Goal: Transaction & Acquisition: Obtain resource

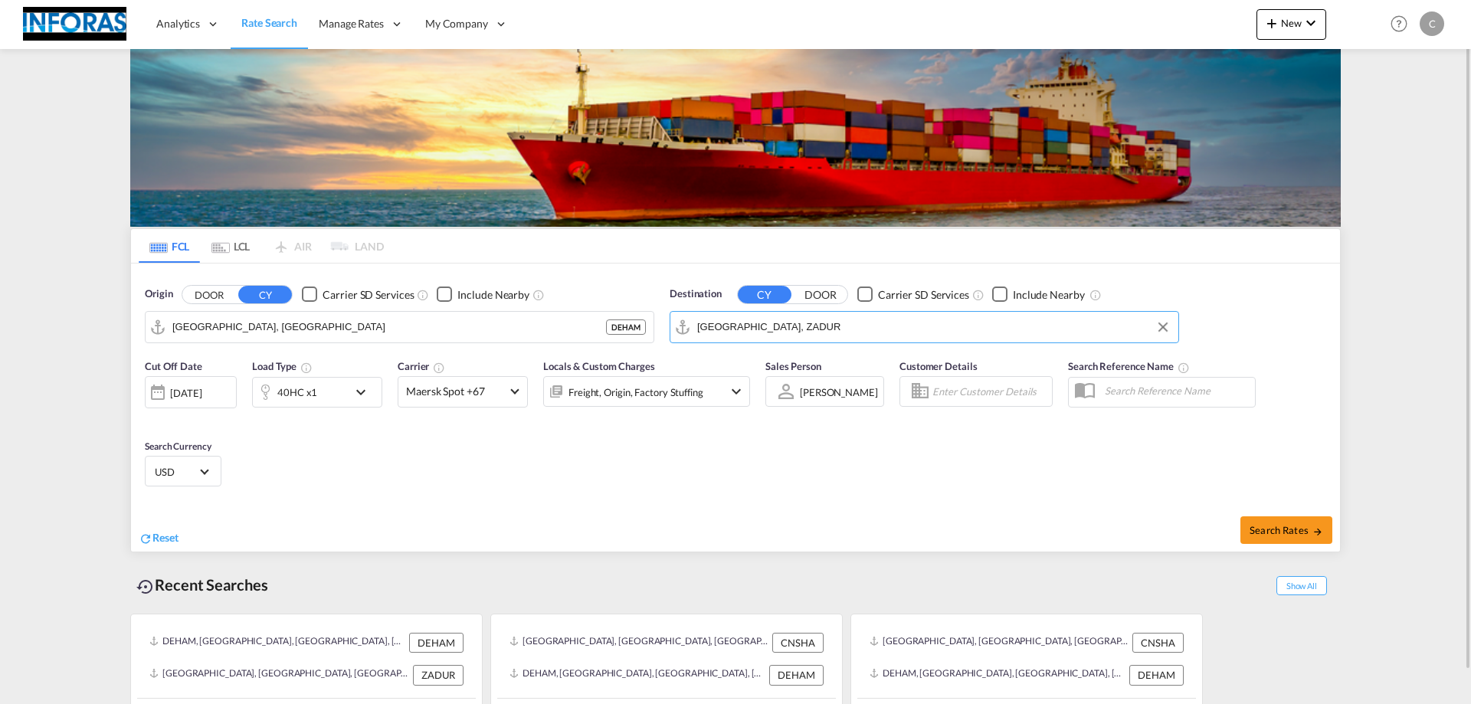
click at [735, 333] on input "[GEOGRAPHIC_DATA], ZADUR" at bounding box center [933, 327] width 473 height 23
click at [737, 378] on div "Shanghai [GEOGRAPHIC_DATA] [GEOGRAPHIC_DATA]" at bounding box center [815, 369] width 291 height 46
click at [731, 332] on input "[GEOGRAPHIC_DATA], [GEOGRAPHIC_DATA]" at bounding box center [933, 327] width 473 height 23
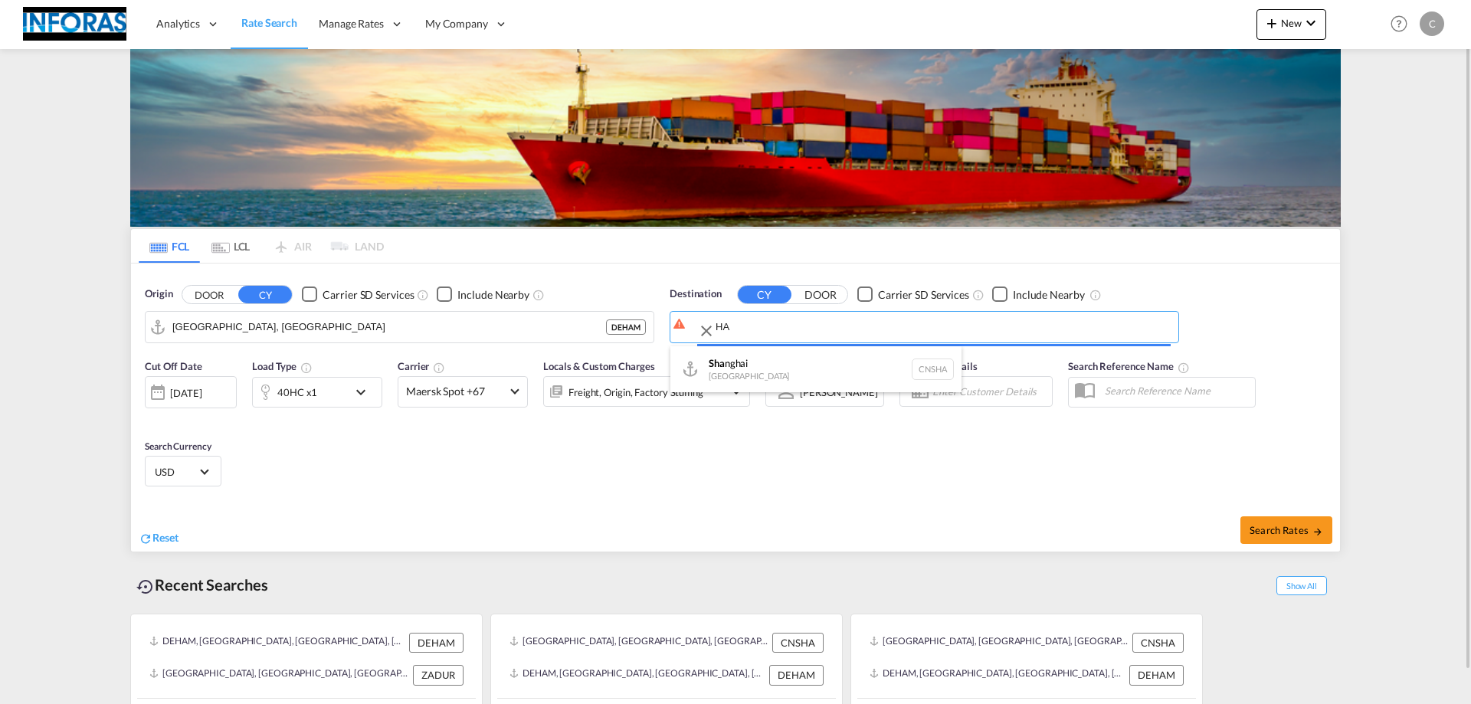
type input "A"
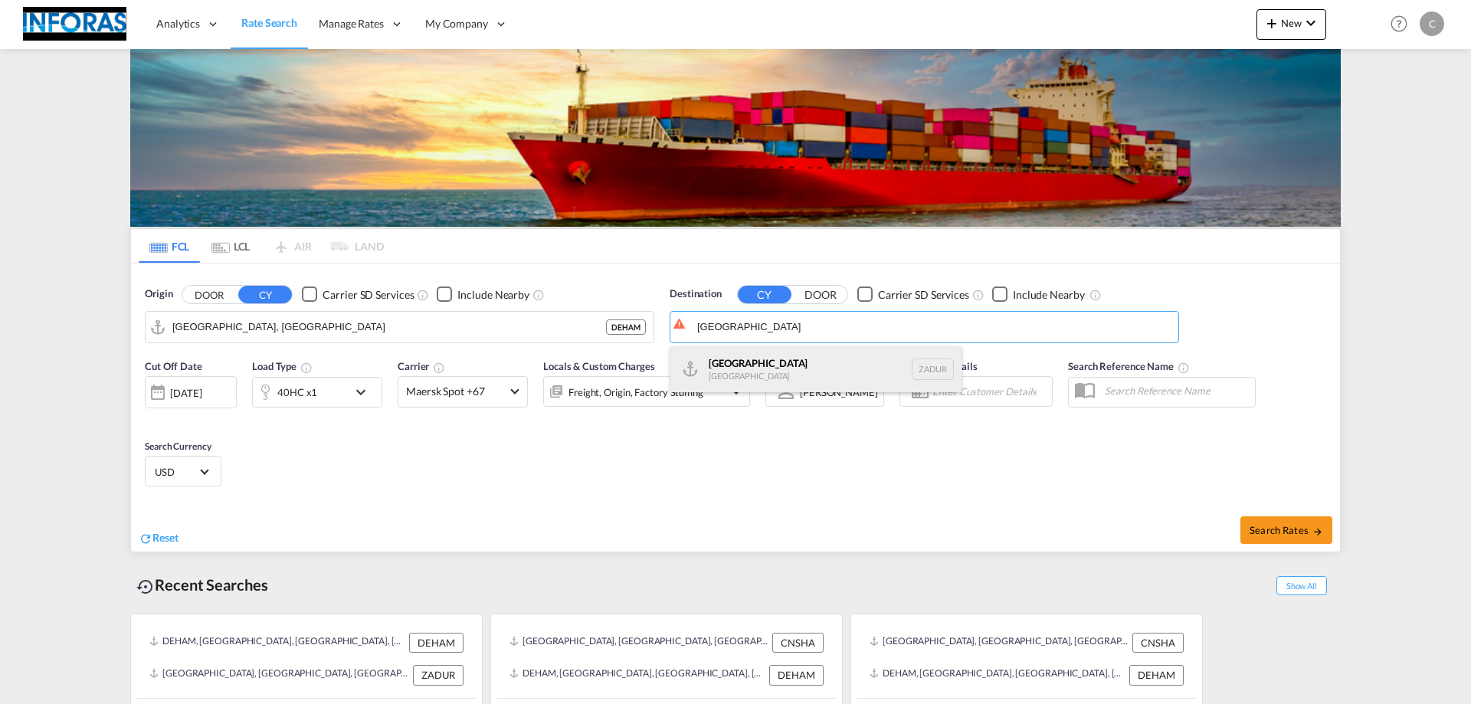
click at [755, 365] on div "[GEOGRAPHIC_DATA] [GEOGRAPHIC_DATA] ZADUR" at bounding box center [815, 369] width 291 height 46
type input "[GEOGRAPHIC_DATA], ZADUR"
click at [1286, 524] on span "Search Rates" at bounding box center [1287, 530] width 74 height 12
type input "DEHAM to ZADUR / [DATE]"
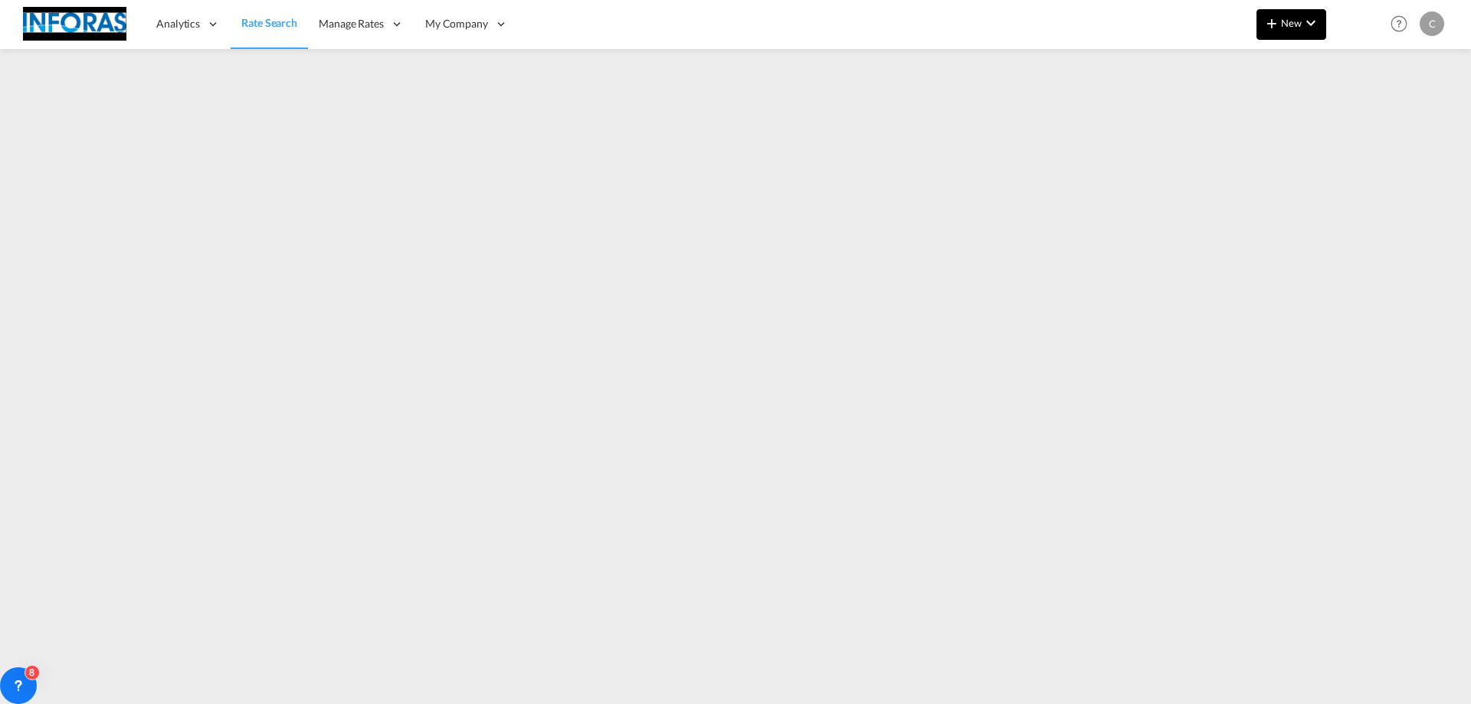
click at [1273, 31] on md-icon "icon-plus 400-fg" at bounding box center [1272, 23] width 18 height 18
click at [1363, 116] on span "Ratesheet" at bounding box center [1354, 115] width 17 height 31
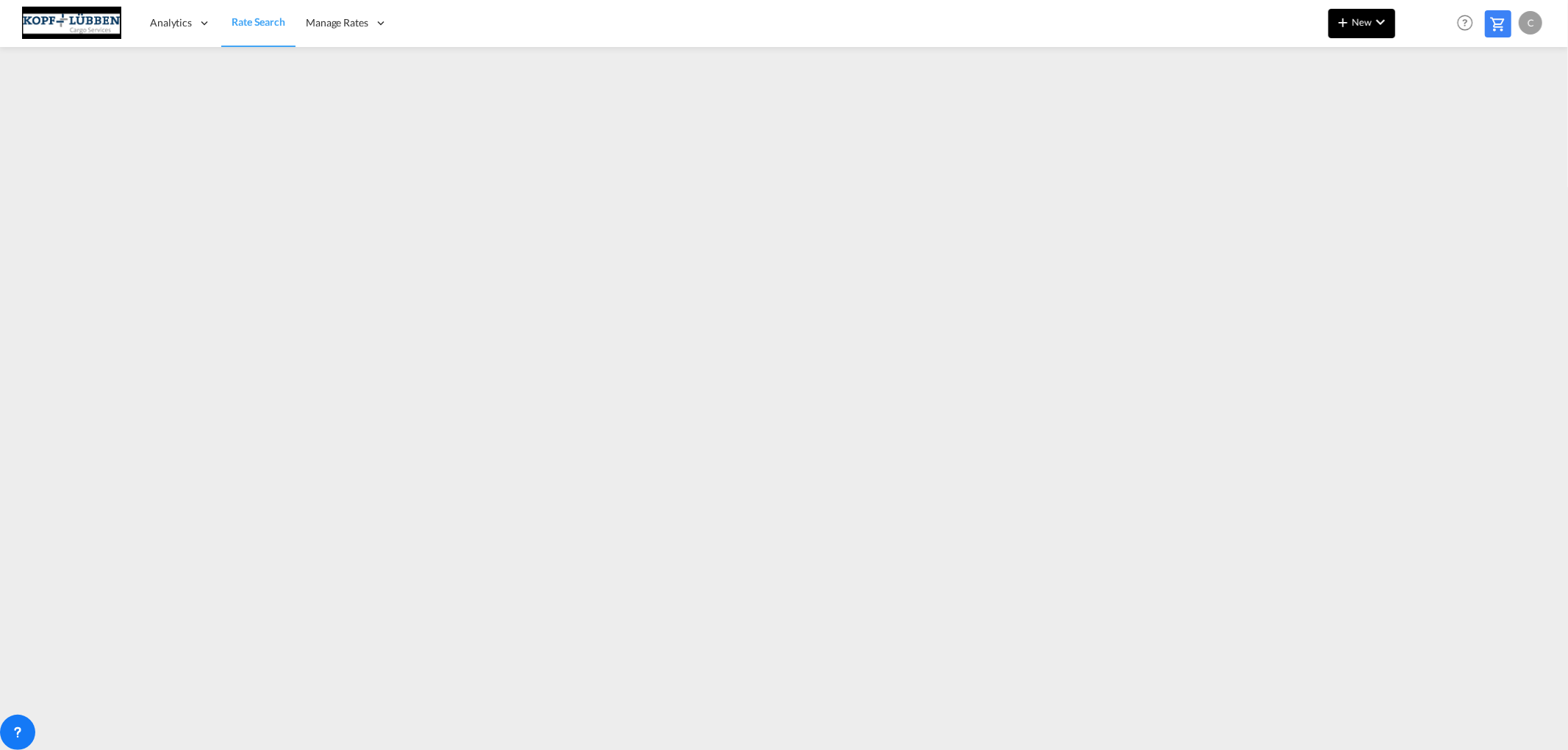
click at [1347, 20] on md-icon "icon-plus 400-fg" at bounding box center [1343, 22] width 17 height 17
click at [1431, 111] on span "Ratesheet" at bounding box center [1422, 110] width 16 height 30
